Goal: Task Accomplishment & Management: Manage account settings

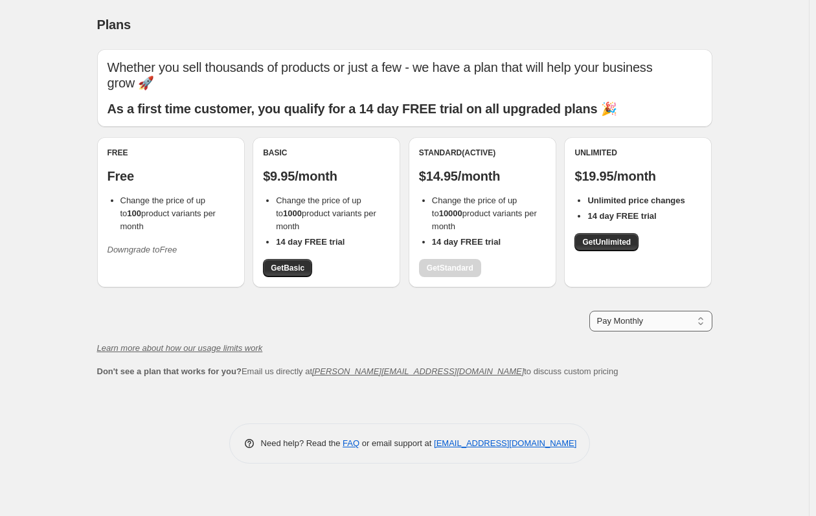
click at [653, 319] on select "Pay Monthly Pay Yearly (Save 16%)" at bounding box center [650, 321] width 123 height 21
click at [453, 325] on div "Pay Monthly Pay Yearly (Save 16%) Pay Monthly" at bounding box center [404, 321] width 615 height 21
click at [151, 263] on div "Free Free Change the price of up to 100 product variants per month Downgrade to…" at bounding box center [171, 212] width 148 height 150
click at [161, 245] on icon "Downgrade to Free" at bounding box center [142, 250] width 70 height 10
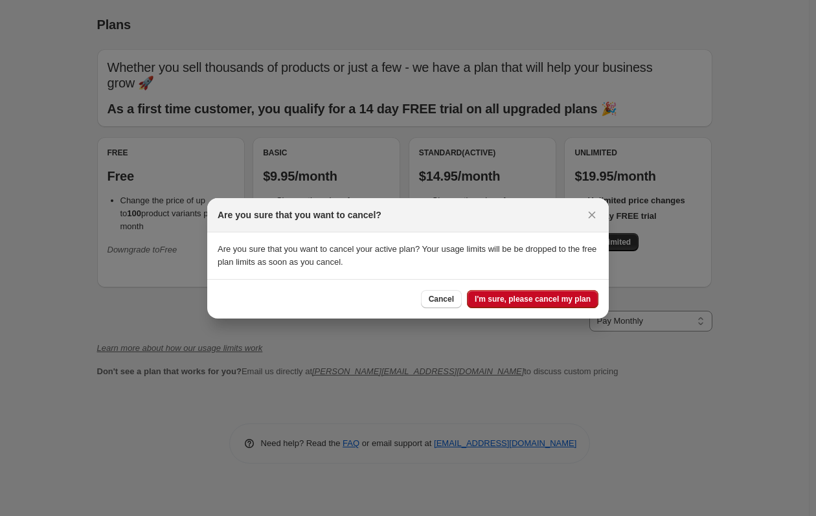
drag, startPoint x: 540, startPoint y: 313, endPoint x: 381, endPoint y: 288, distance: 161.2
click at [381, 288] on div "Cancel I'm sure, please cancel my plan" at bounding box center [407, 298] width 401 height 39
click at [542, 303] on span "I'm sure, please cancel my plan" at bounding box center [533, 299] width 116 height 10
